Goal: Find specific page/section: Find specific page/section

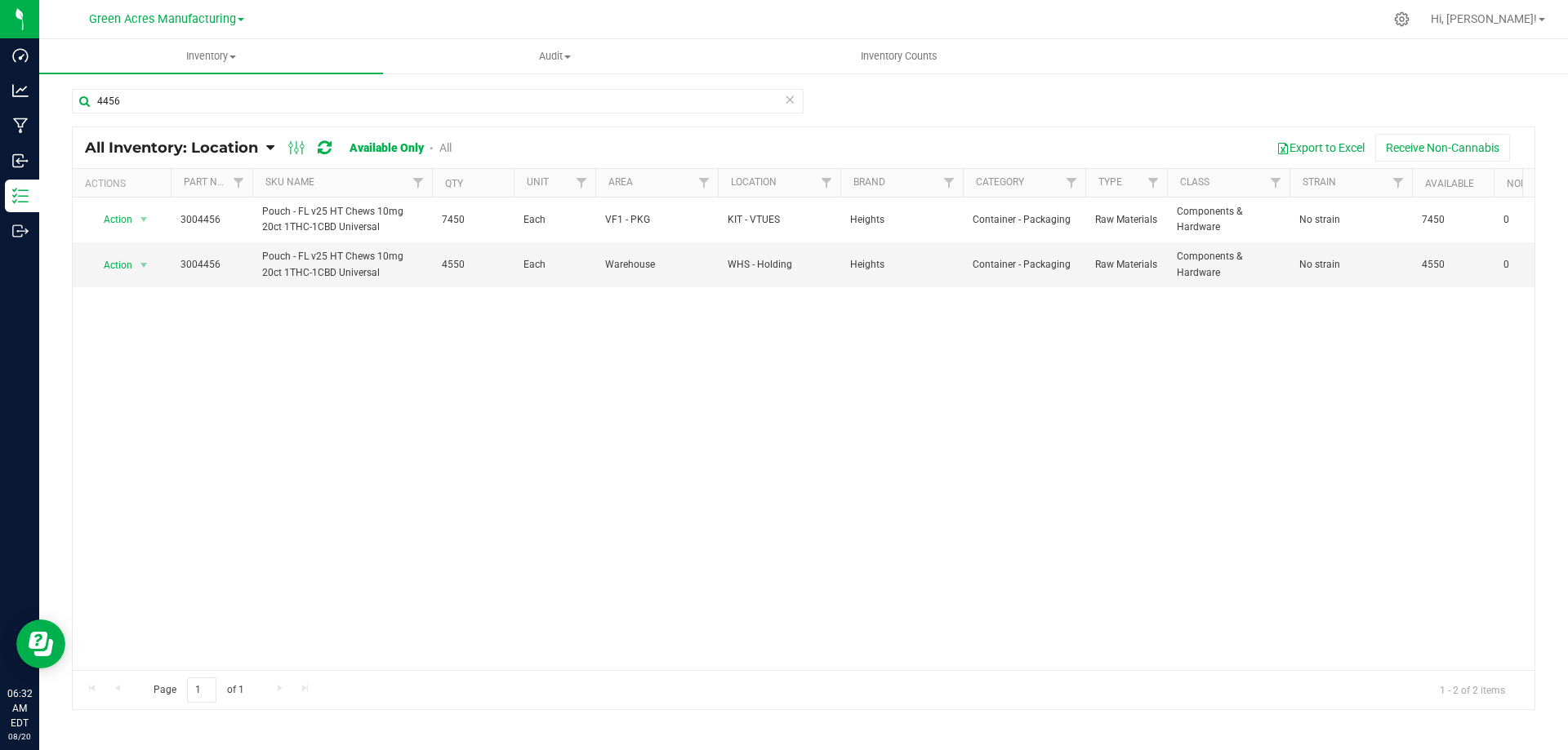
click at [604, 456] on div "Action Action Adjust qty Edit lot numbers Global inventory Locate inventory Pri…" at bounding box center [804, 433] width 1462 height 472
click at [495, 403] on div "Action Action Adjust qty Edit lot numbers Global inventory Locate inventory Pri…" at bounding box center [804, 433] width 1462 height 472
click at [284, 386] on div "Action Action Adjust qty Edit lot numbers Global inventory Locate inventory Pri…" at bounding box center [804, 433] width 1462 height 472
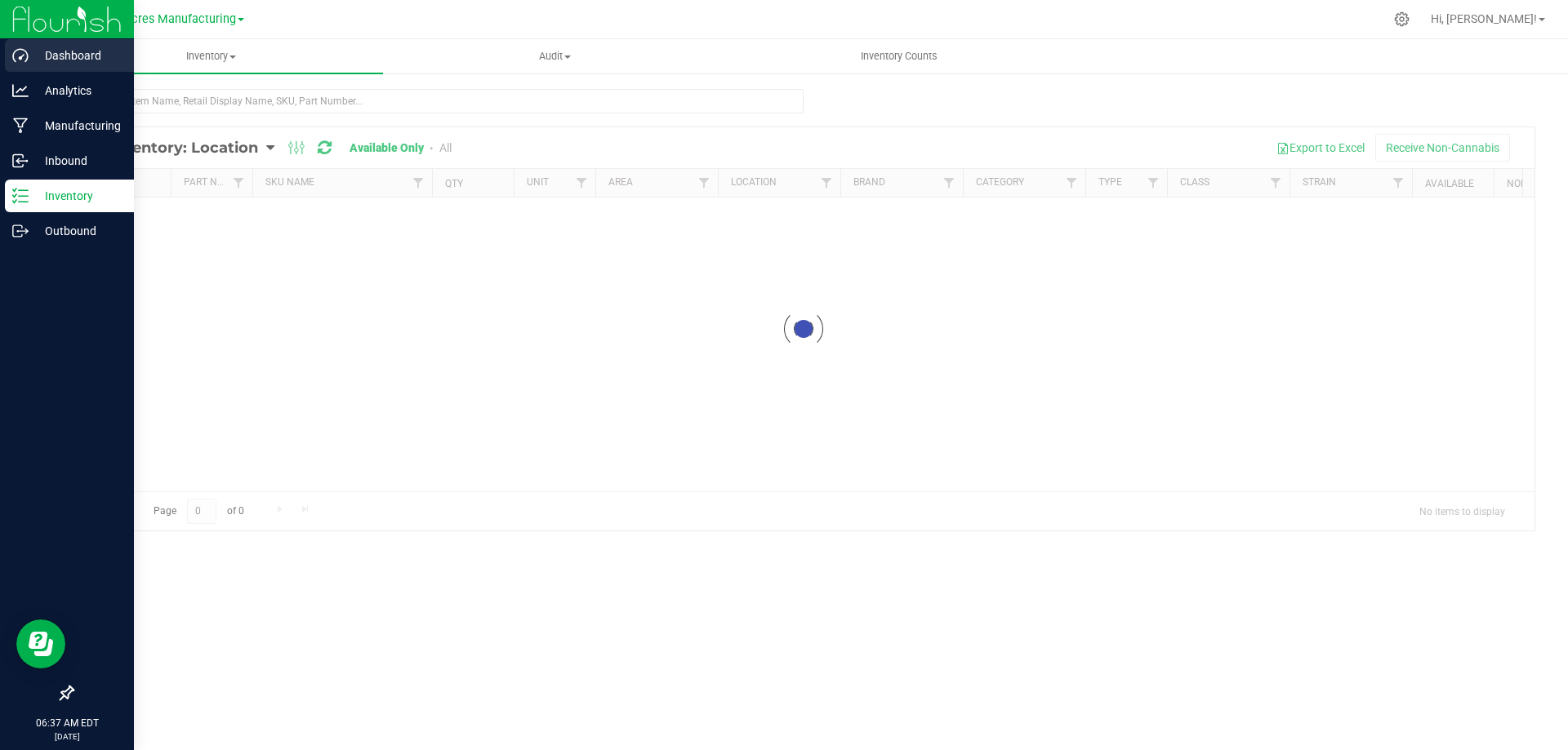
click at [36, 60] on p "Dashboard" at bounding box center [77, 55] width 98 height 19
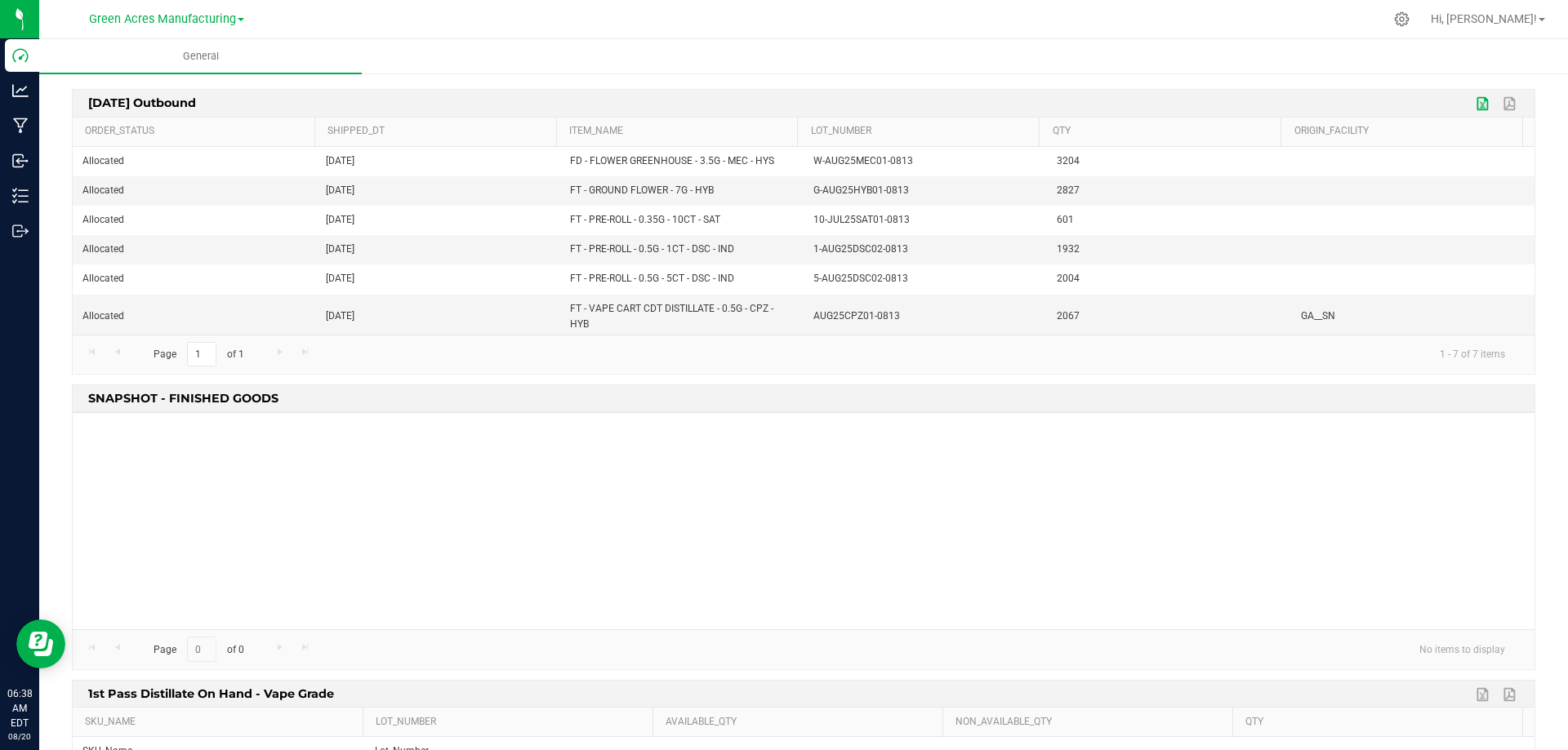
click at [1472, 109] on link "Export to Excel" at bounding box center [1483, 104] width 24 height 21
